Goal: Transaction & Acquisition: Purchase product/service

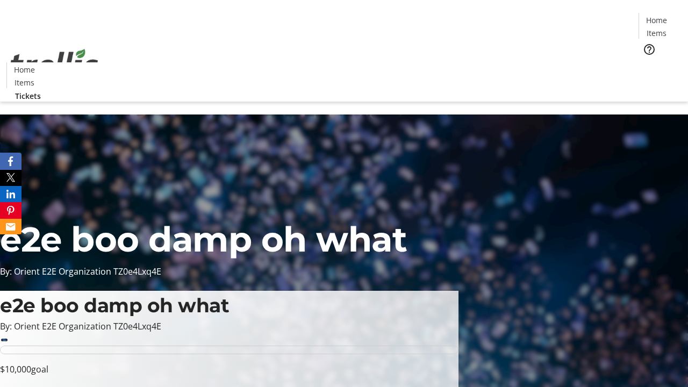
click at [647, 62] on span "Tickets" at bounding box center [660, 67] width 26 height 11
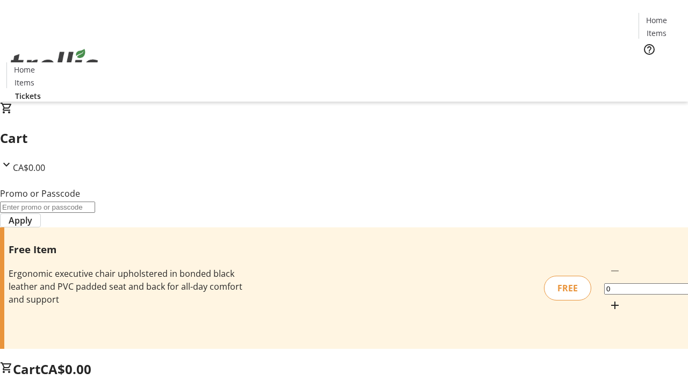
click at [608, 299] on mat-icon "Increment by one" at bounding box center [614, 305] width 13 height 13
type input "1"
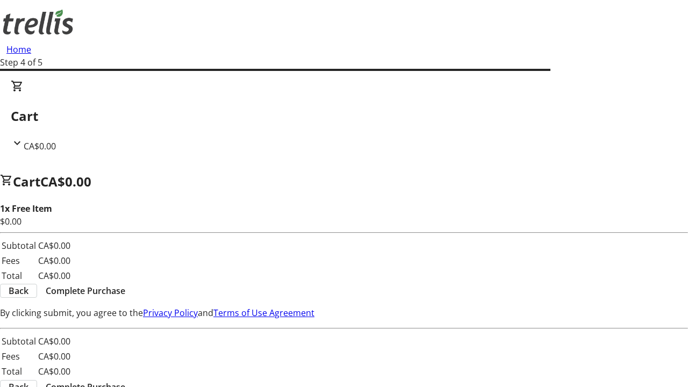
click at [125, 284] on span "Complete Purchase" at bounding box center [86, 290] width 80 height 13
